Goal: Transaction & Acquisition: Obtain resource

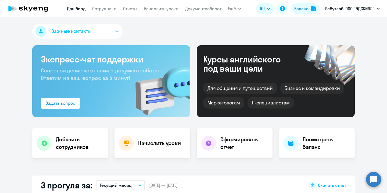
select select "30"
click at [219, 143] on div "Сформировать отчет" at bounding box center [235, 143] width 76 height 30
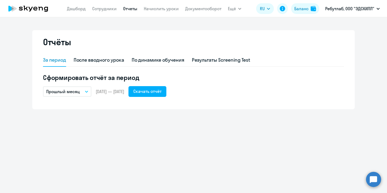
click at [80, 89] on button "Прошлый месяц" at bounding box center [67, 91] width 48 height 10
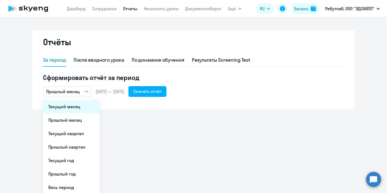
click at [75, 106] on li "Текущий месяц" at bounding box center [71, 106] width 57 height 13
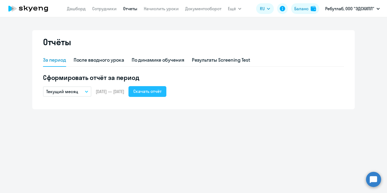
click at [161, 91] on div "Скачать отчёт" at bounding box center [147, 91] width 28 height 6
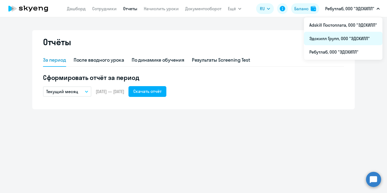
click at [342, 38] on li "Эдскилл Групп, ООО "ЭДСКИЛЛ"" at bounding box center [343, 38] width 78 height 13
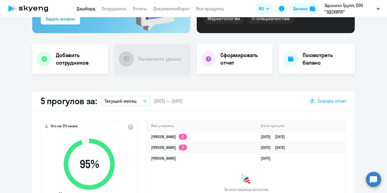
scroll to position [66, 0]
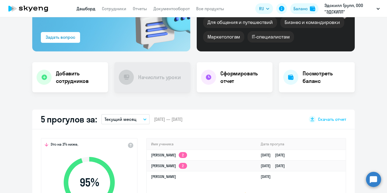
select select "30"
click at [247, 88] on div "Сформировать отчет" at bounding box center [235, 77] width 76 height 30
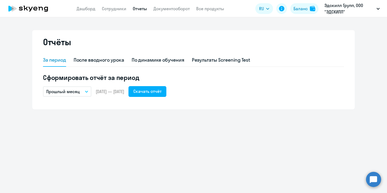
click at [83, 89] on button "Прошлый месяц" at bounding box center [67, 91] width 48 height 10
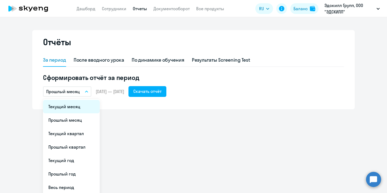
click at [80, 104] on li "Текущий месяц" at bounding box center [71, 106] width 57 height 13
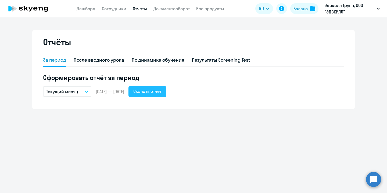
click at [152, 91] on div "Скачать отчёт" at bounding box center [147, 91] width 28 height 6
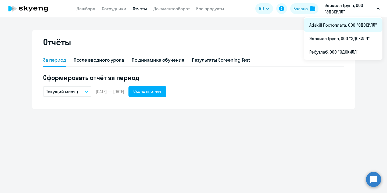
click at [335, 25] on li "Adskill Постоплата, ООО "ЭДСКИЛЛ"" at bounding box center [343, 24] width 78 height 13
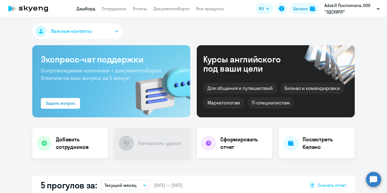
select select "30"
click at [235, 142] on h4 "Сформировать отчет" at bounding box center [244, 142] width 48 height 15
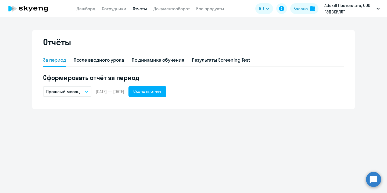
click at [84, 92] on button "Прошлый месяц" at bounding box center [67, 91] width 48 height 10
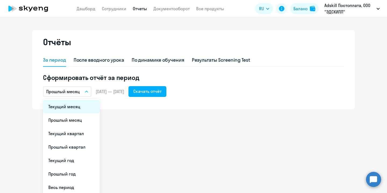
click at [81, 107] on li "Текущий месяц" at bounding box center [71, 106] width 57 height 13
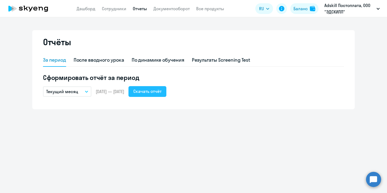
click at [157, 93] on div "Скачать отчёт" at bounding box center [147, 91] width 28 height 6
click at [89, 9] on link "Дашборд" at bounding box center [86, 8] width 19 height 5
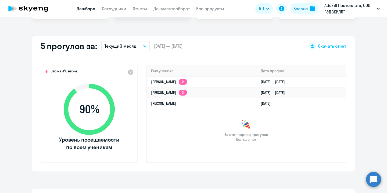
select select "30"
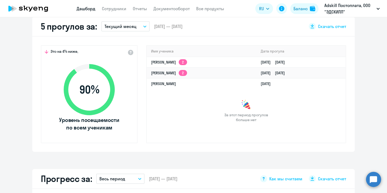
scroll to position [159, 0]
